Goal: Information Seeking & Learning: Learn about a topic

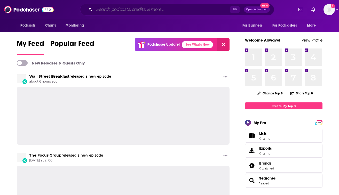
click at [157, 7] on input "Search podcasts, credits, & more..." at bounding box center [162, 9] width 136 height 8
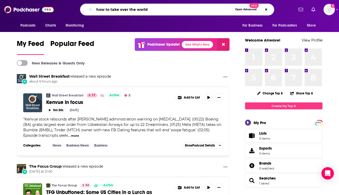
type input "how to take over the world"
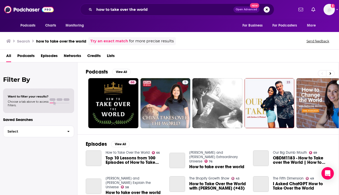
click at [131, 94] on div "66" at bounding box center [133, 103] width 8 height 46
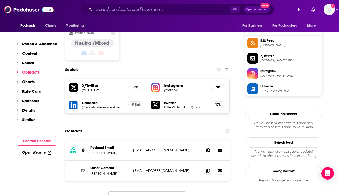
scroll to position [413, 0]
